Goal: Book appointment/travel/reservation

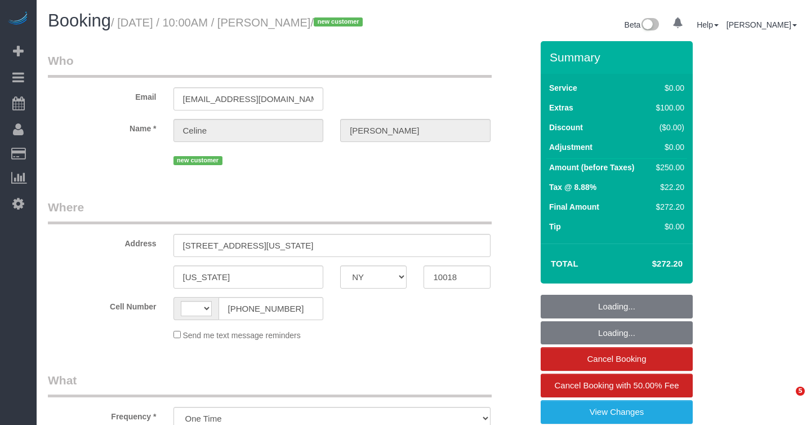
select select "NY"
select select "string:[GEOGRAPHIC_DATA]"
select select "number:57"
select select "number:69"
select select "number:15"
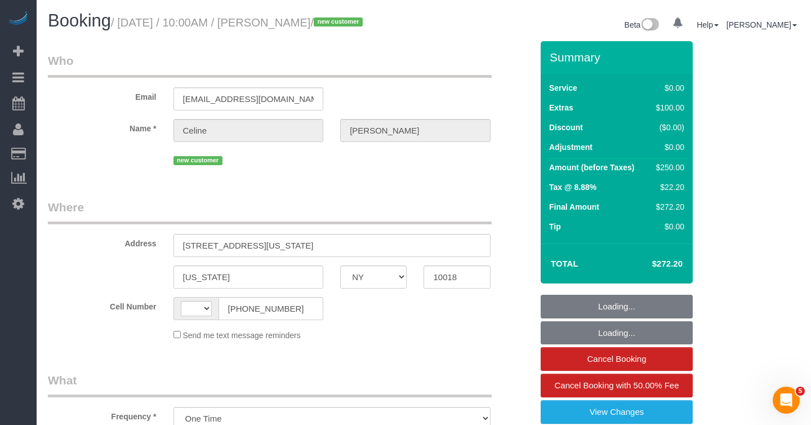
select select "number:5"
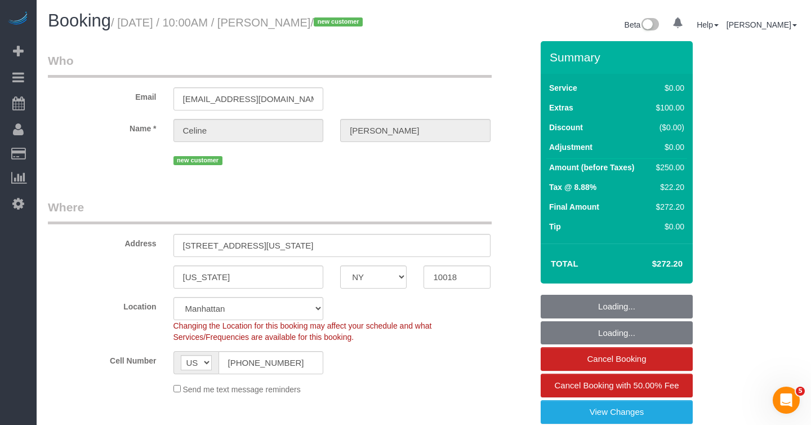
select select "string:stripe-pm_1S1aFe4VGloSiKo74KwTWdiO"
select select "spot1"
select select "object:1322"
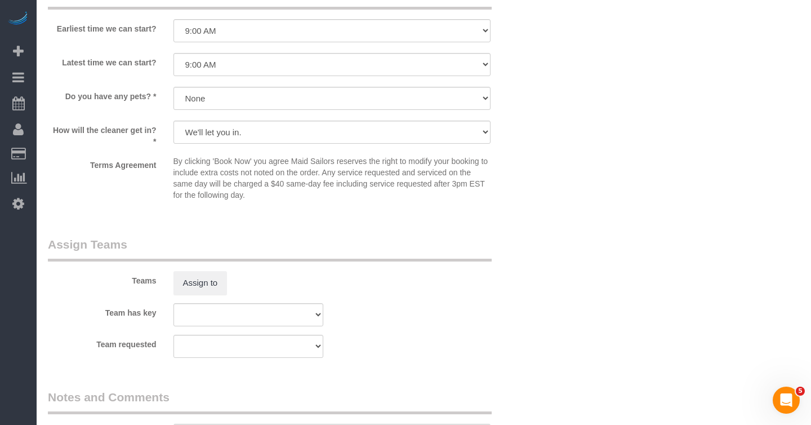
scroll to position [1289, 0]
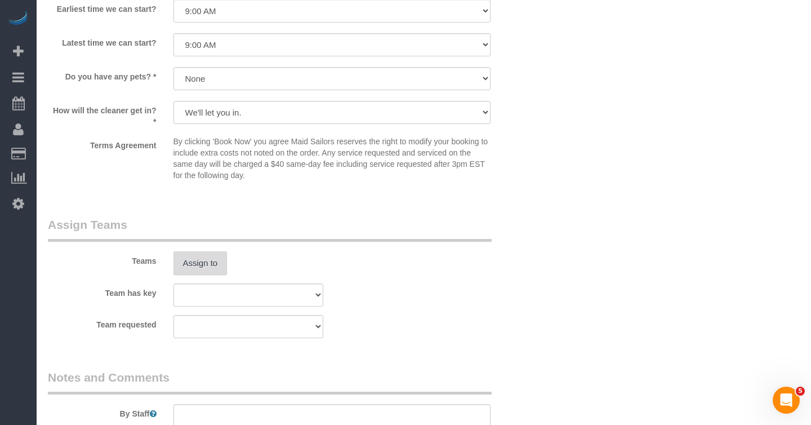
click at [189, 261] on button "Assign to" at bounding box center [201, 263] width 54 height 24
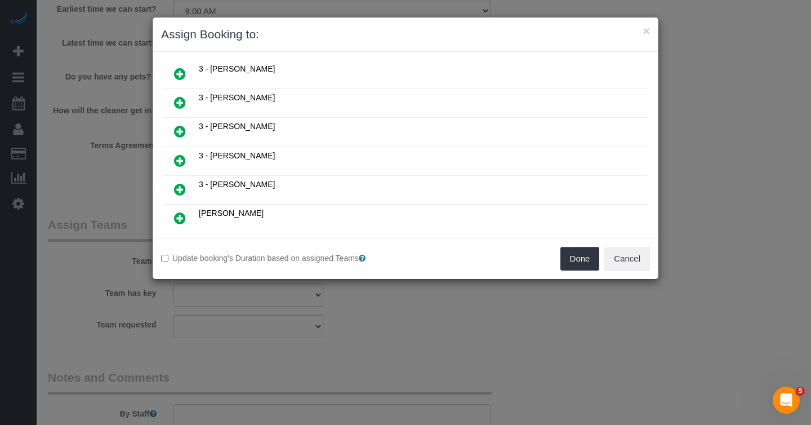
scroll to position [725, 0]
click at [238, 227] on icon at bounding box center [236, 231] width 7 height 8
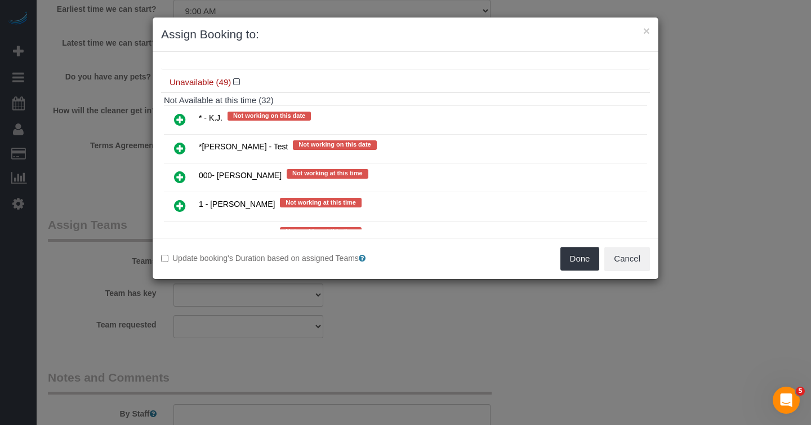
scroll to position [2017, 0]
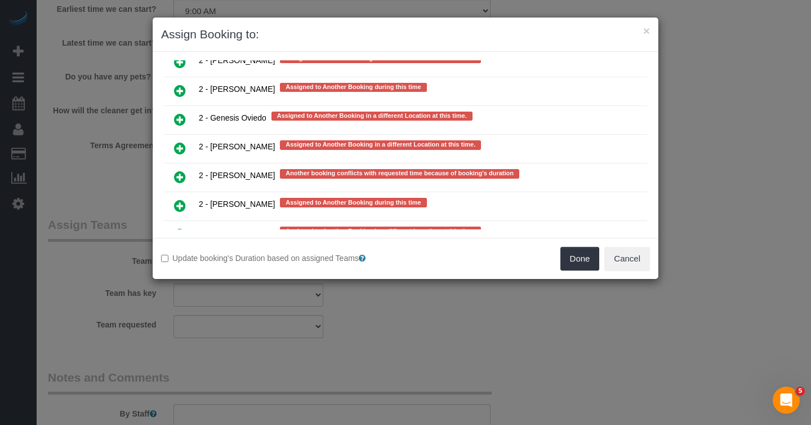
click at [181, 199] on icon at bounding box center [180, 206] width 12 height 14
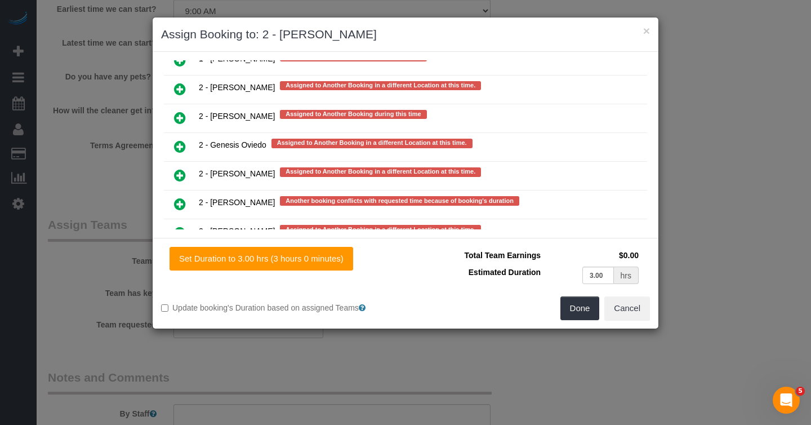
scroll to position [2043, 0]
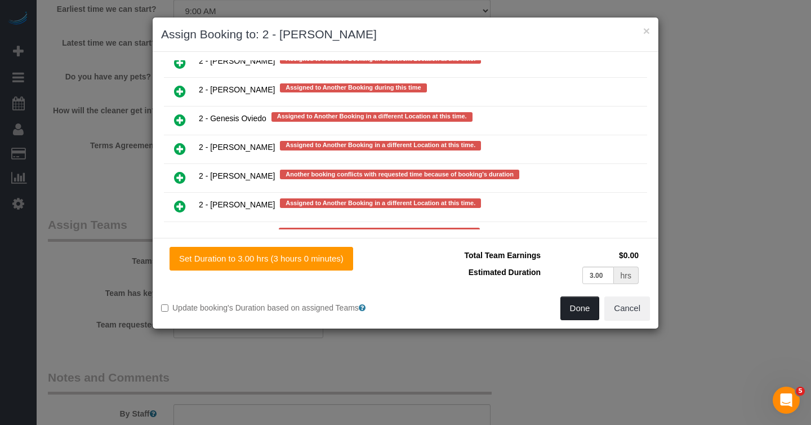
click at [580, 312] on button "Done" at bounding box center [580, 308] width 39 height 24
